Goal: Check status: Check status

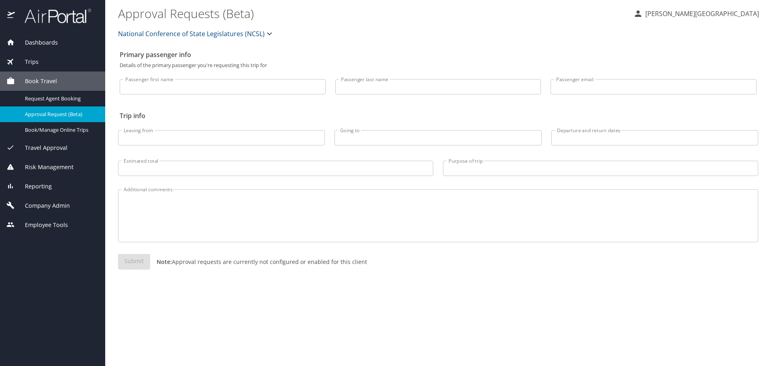
click at [43, 45] on span "Dashboards" at bounding box center [36, 42] width 43 height 9
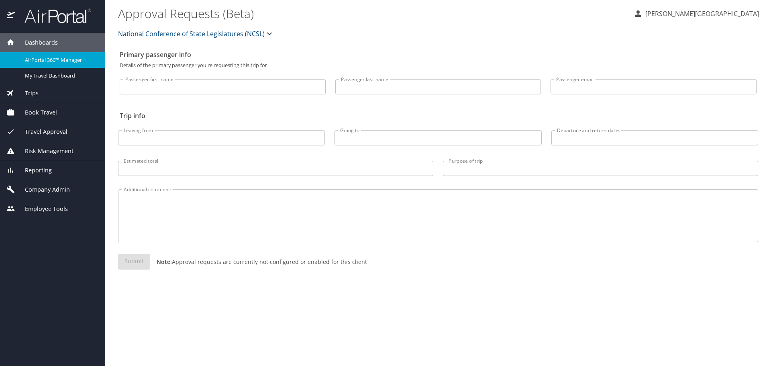
click at [48, 59] on span "AirPortal 360™ Manager" at bounding box center [60, 60] width 71 height 8
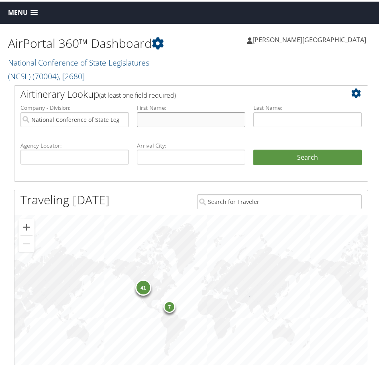
click at [204, 120] on input "text" at bounding box center [191, 117] width 108 height 15
type input "tim"
type input "storey"
click at [253, 148] on button "Search" at bounding box center [307, 156] width 108 height 16
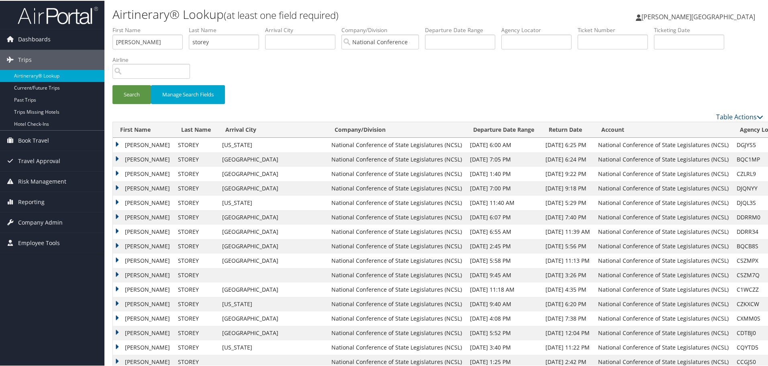
click at [118, 185] on td "TIMOTHY LANKFORD" at bounding box center [143, 187] width 61 height 14
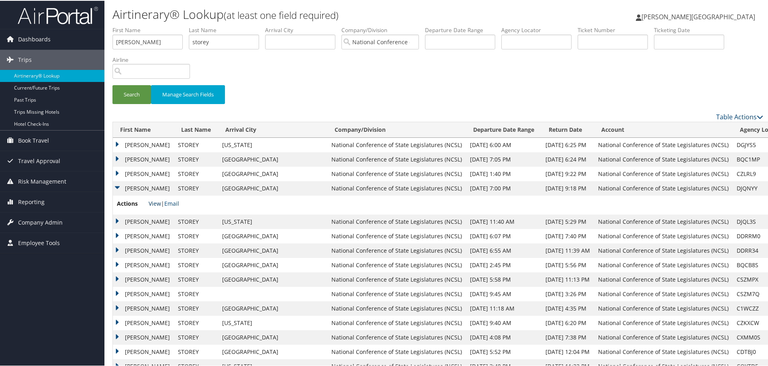
click at [156, 204] on link "View" at bounding box center [155, 203] width 12 height 8
click at [116, 186] on td "TIMOTHY LANKFORD" at bounding box center [143, 187] width 61 height 14
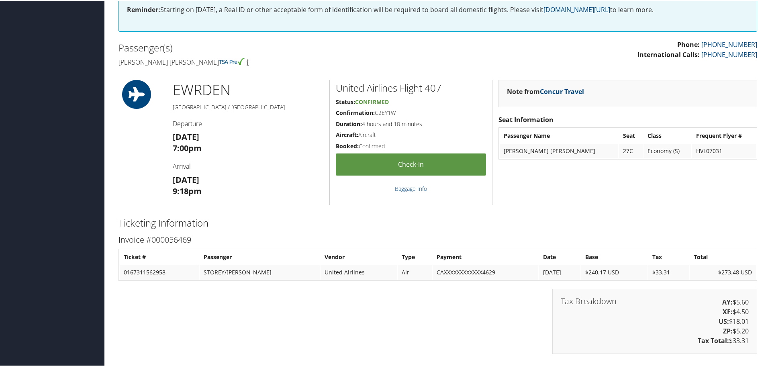
scroll to position [40, 0]
